Goal: Book appointment/travel/reservation

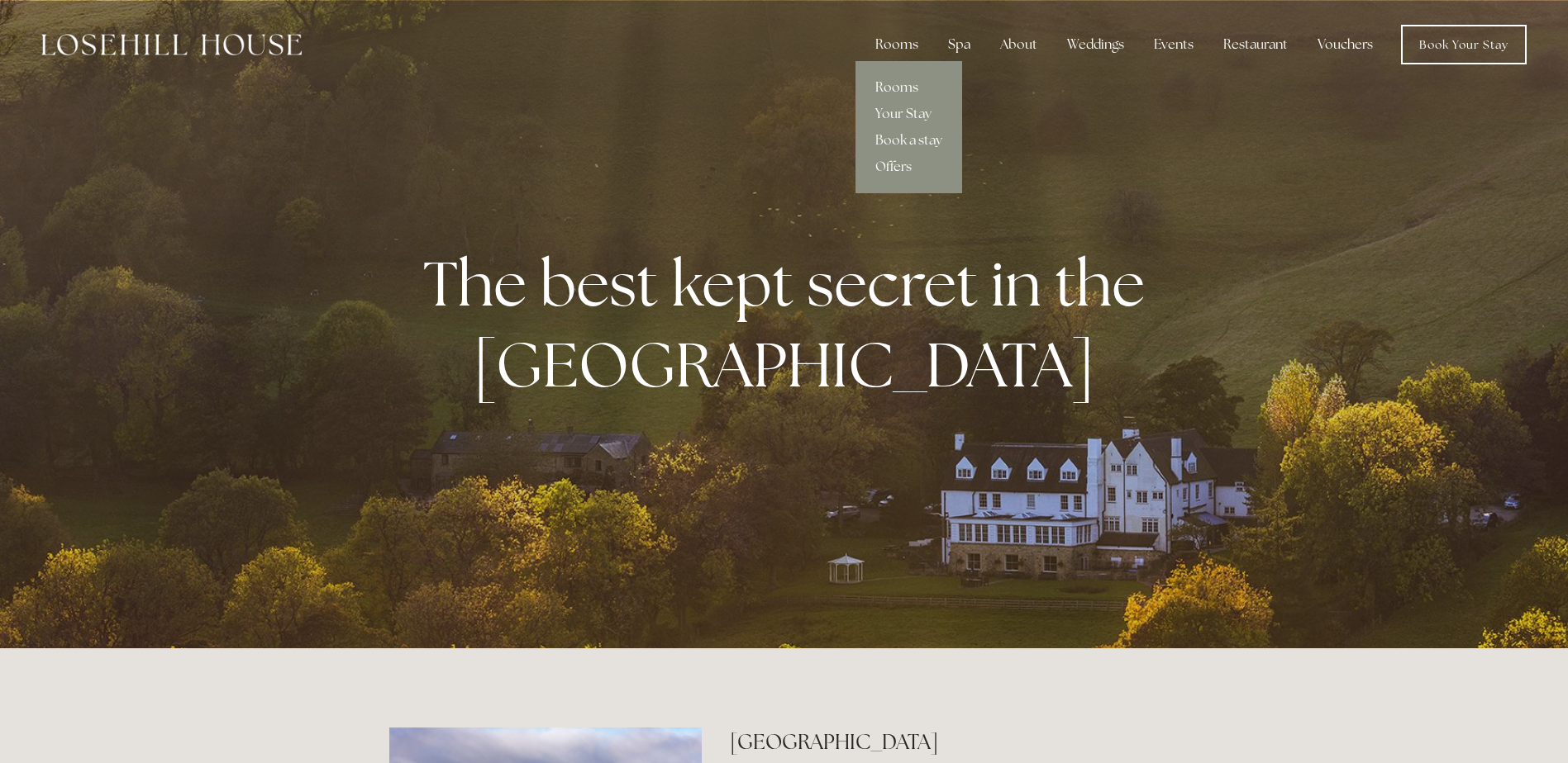
click at [911, 83] on link "Rooms" at bounding box center [908, 87] width 107 height 26
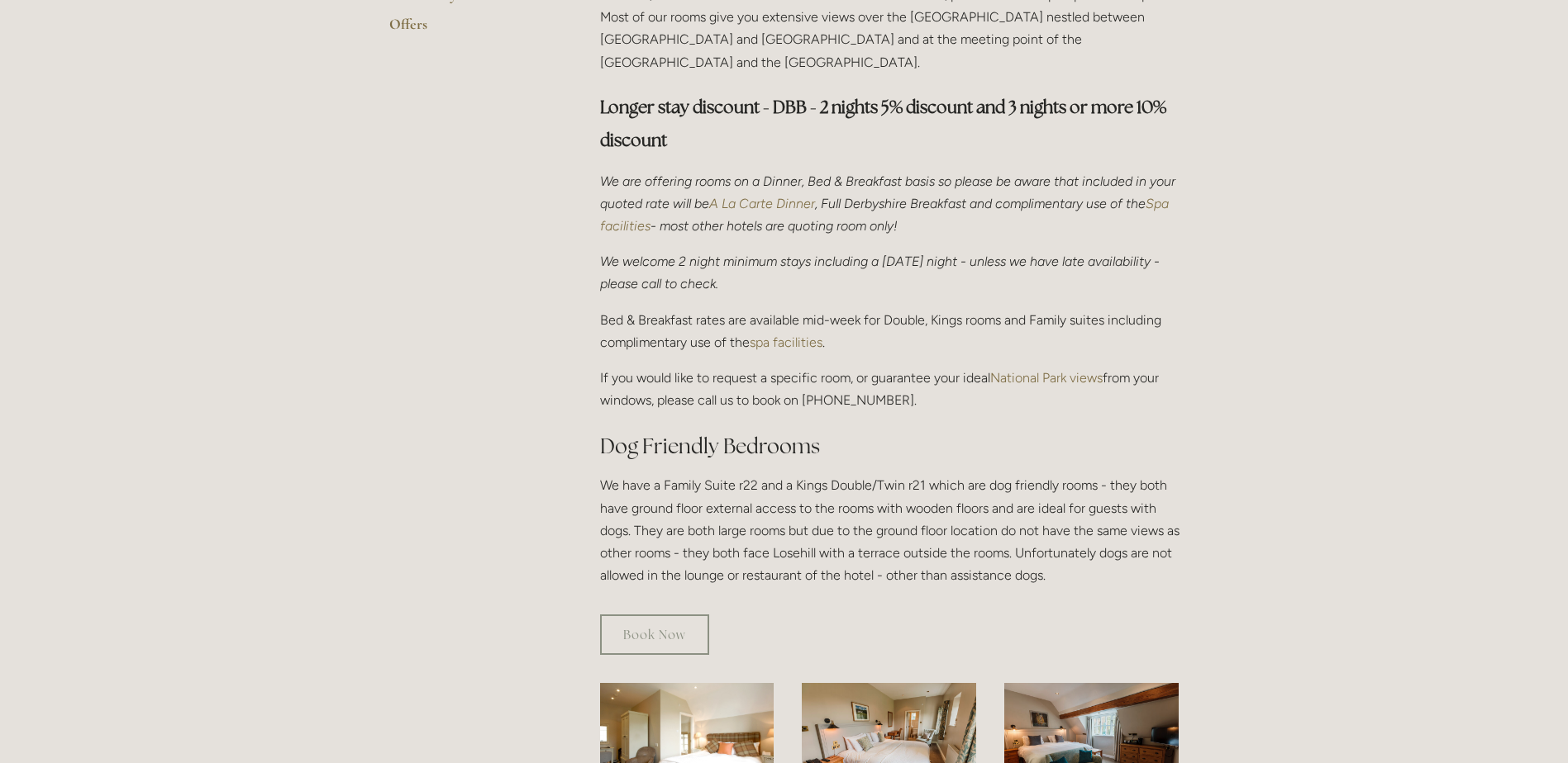
scroll to position [82, 0]
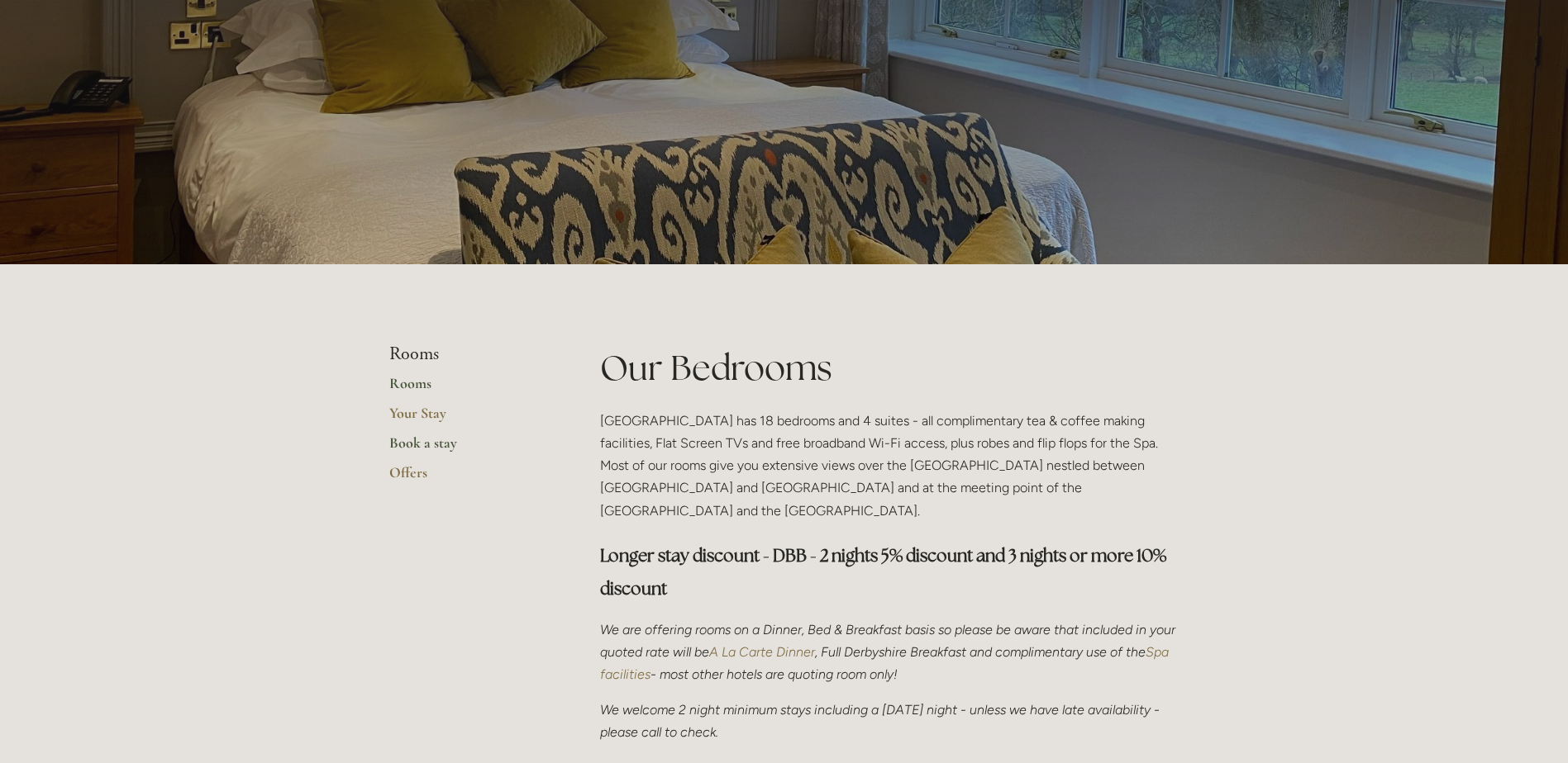
click at [409, 438] on link "Book a stay" at bounding box center [468, 448] width 158 height 29
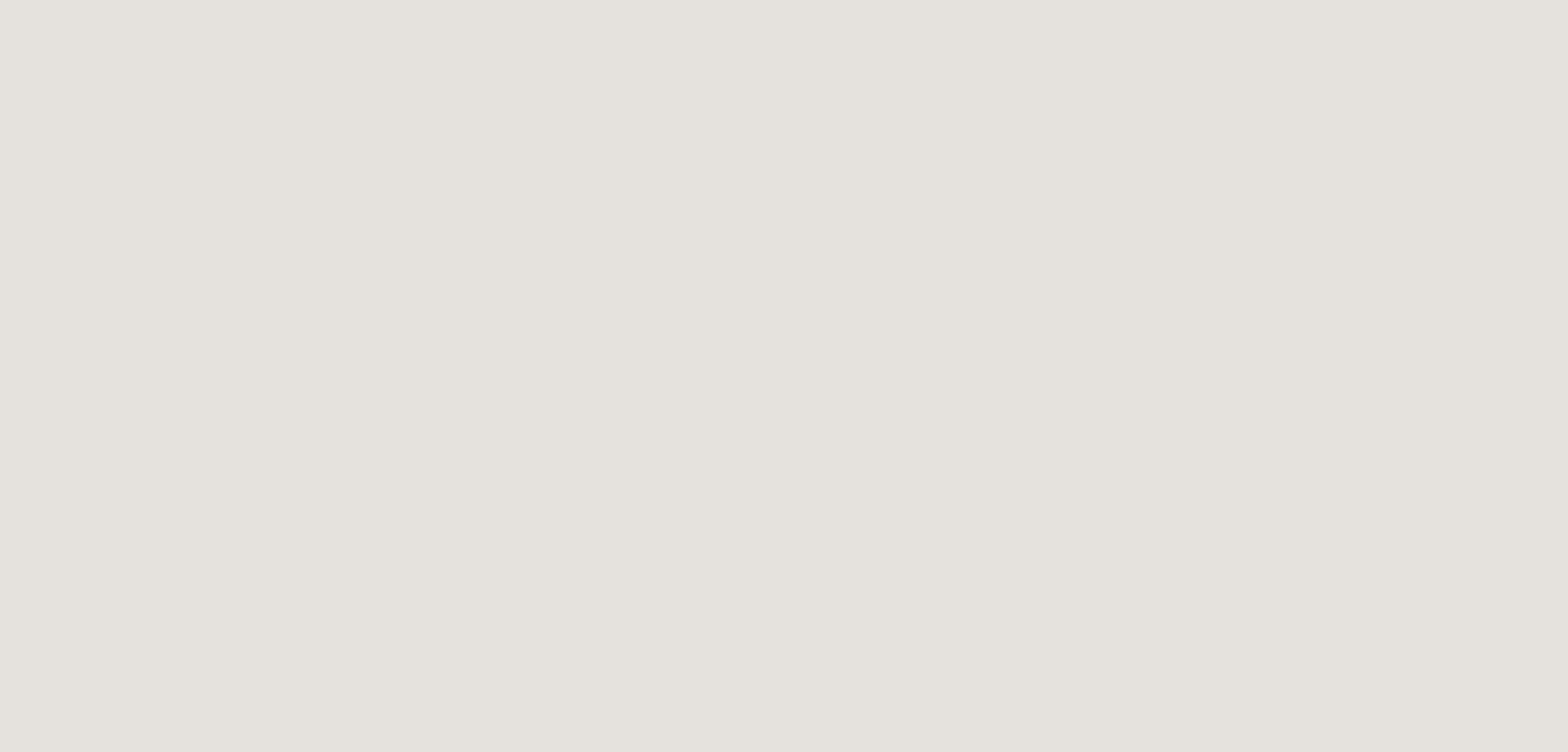
scroll to position [474, 0]
